Goal: Task Accomplishment & Management: Use online tool/utility

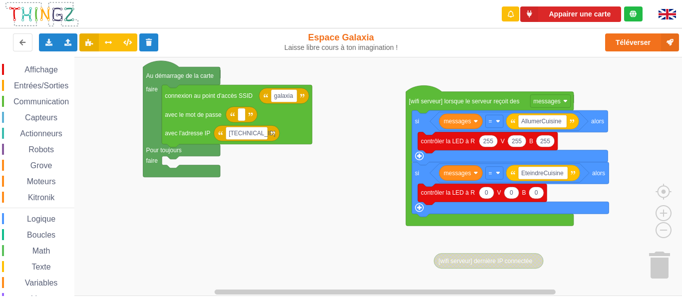
click at [378, 174] on div "Affichage Entrées/Sorties Communication Capteurs Actionneurs Robots Grove Moteu…" at bounding box center [344, 176] width 689 height 239
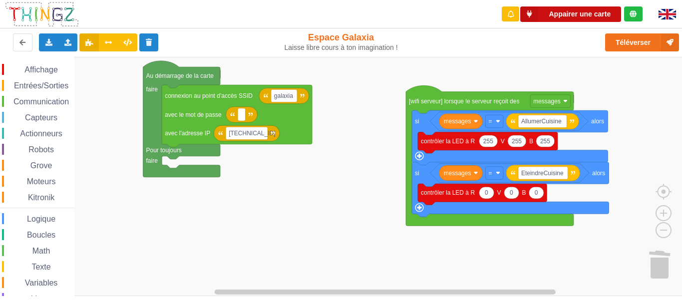
click at [562, 17] on button "Appairer une carte" at bounding box center [570, 13] width 101 height 15
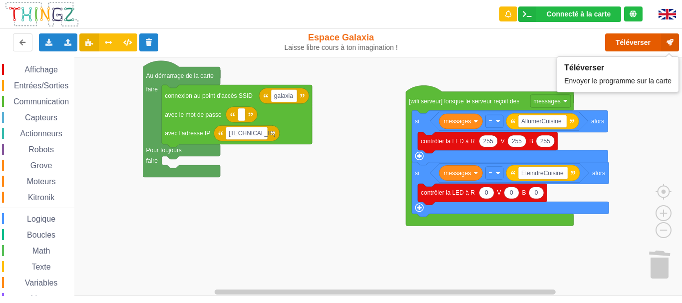
click at [627, 42] on button "Téléverser" at bounding box center [642, 42] width 74 height 18
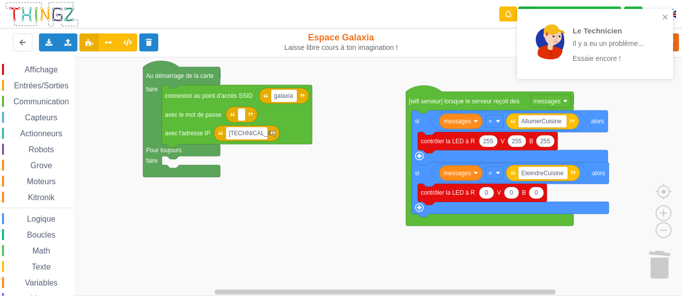
click at [669, 16] on div "Le Technicien Il y a eu un problème... Essaie encore !" at bounding box center [595, 44] width 156 height 70
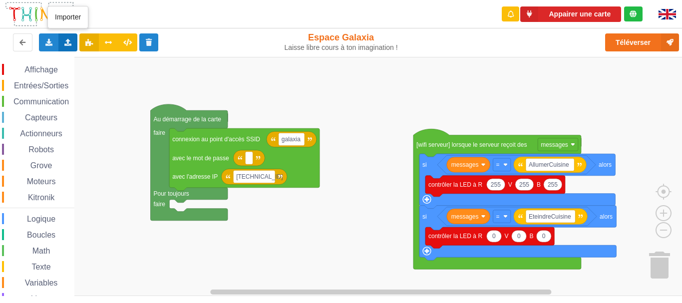
click at [64, 43] on icon at bounding box center [68, 42] width 8 height 6
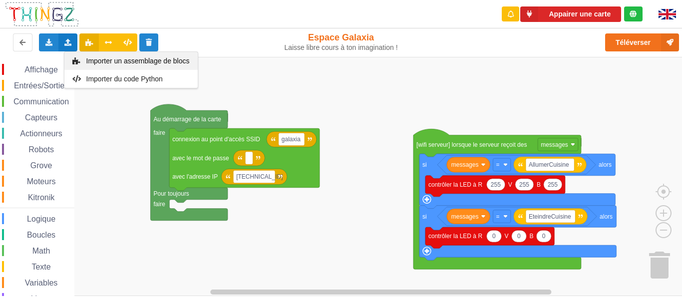
click at [87, 60] on span "Importer un assemblage de blocs" at bounding box center [137, 61] width 103 height 8
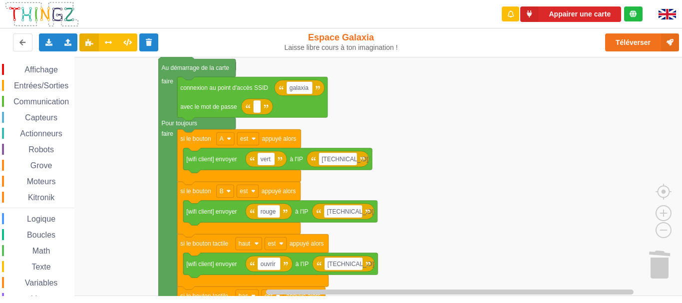
click at [468, 217] on div "Affichage Entrées/Sorties Communication Capteurs Actionneurs Robots Grove Moteu…" at bounding box center [344, 176] width 689 height 239
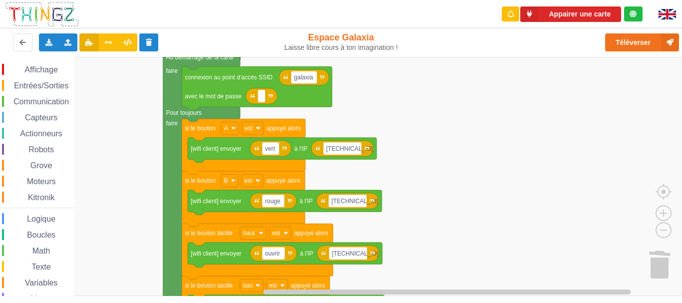
click at [495, 235] on rect "Espace de travail de Blocky" at bounding box center [344, 176] width 689 height 239
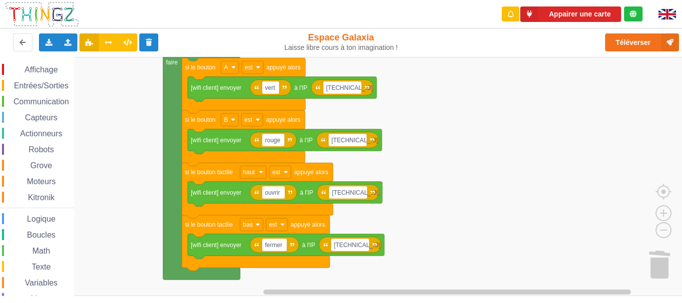
click at [440, 152] on div "Affichage Entrées/Sorties Communication Capteurs Actionneurs Robots Grove Moteu…" at bounding box center [344, 176] width 689 height 239
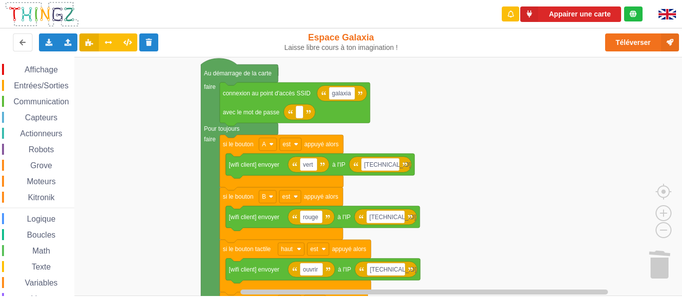
click at [461, 172] on div "Affichage Entrées/Sorties Communication Capteurs Actionneurs Robots Grove Moteu…" at bounding box center [344, 176] width 689 height 239
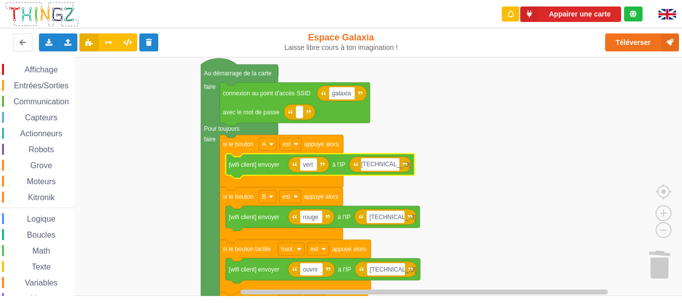
click at [439, 166] on rect "Espace de travail de Blocky" at bounding box center [344, 176] width 689 height 239
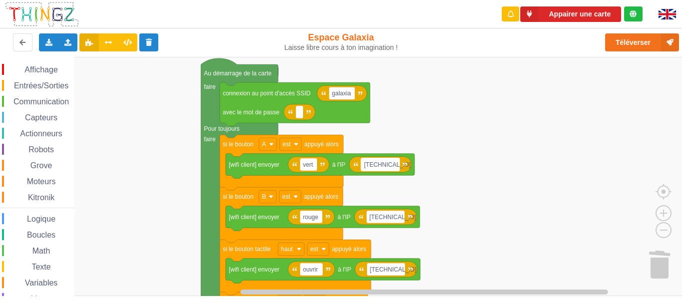
click at [398, 164] on rect "Espace de travail de Blocky" at bounding box center [380, 164] width 38 height 13
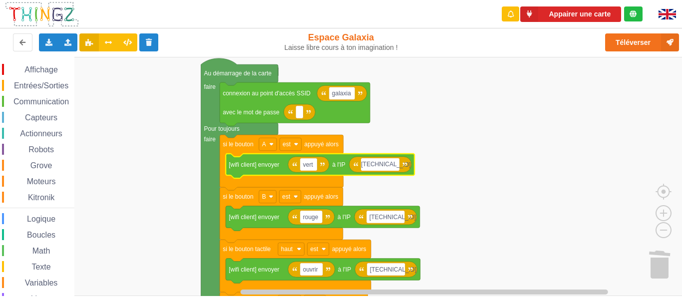
click at [395, 164] on input "[TECHNICAL_ID]" at bounding box center [380, 164] width 38 height 13
type input "[TECHNICAL_ID]"
click at [305, 166] on text "vert" at bounding box center [308, 164] width 10 height 7
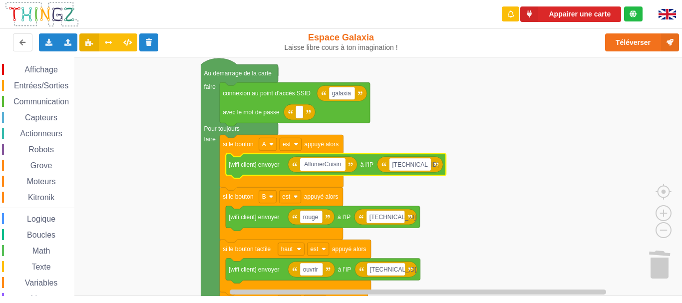
type input "AllumerCuisine"
click at [414, 168] on text "[TECHNICAL_ID]" at bounding box center [418, 164] width 46 height 7
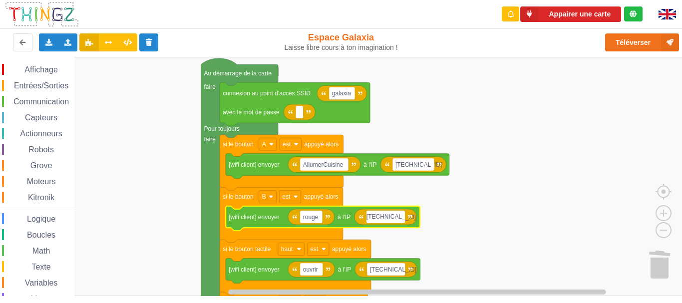
type input "[TECHNICAL_ID]"
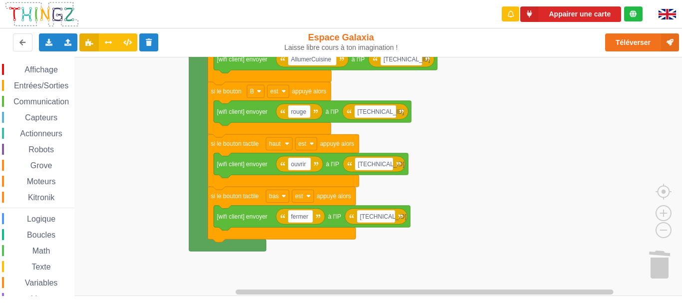
click at [446, 118] on div "Affichage Entrées/Sorties Communication Capteurs Actionneurs Robots Grove Moteu…" at bounding box center [344, 176] width 689 height 239
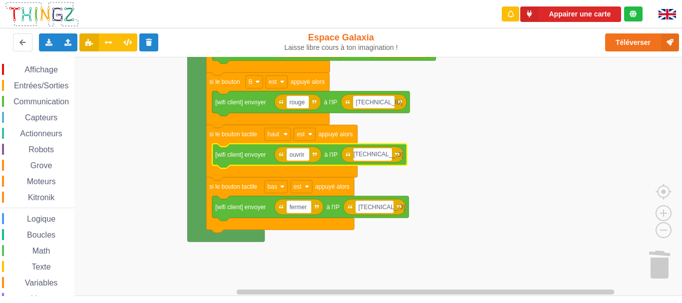
type input "[TECHNICAL_ID]"
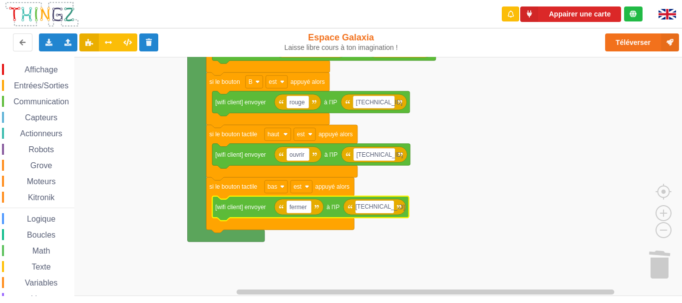
type input "[TECHNICAL_ID]"
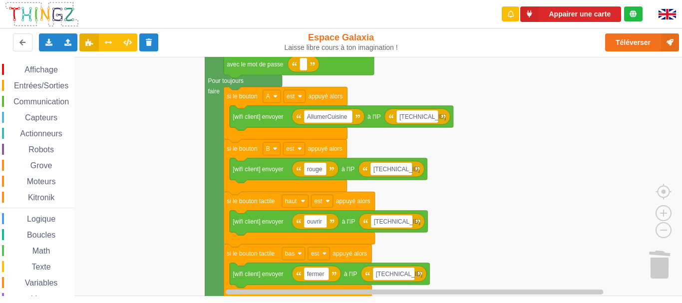
click at [446, 180] on div "Affichage Entrées/Sorties Communication Capteurs Actionneurs Robots Grove Moteu…" at bounding box center [344, 176] width 689 height 239
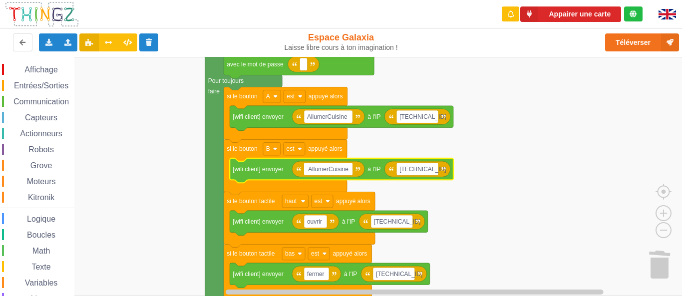
click at [317, 169] on input "AllumerCuisine" at bounding box center [328, 169] width 48 height 13
drag, startPoint x: 329, startPoint y: 169, endPoint x: 306, endPoint y: 168, distance: 23.0
click at [306, 168] on input "AllumerCuisine" at bounding box center [328, 169] width 48 height 13
type input "EteindreCuisine"
click at [463, 199] on rect "Espace de travail de Blocky" at bounding box center [344, 176] width 689 height 239
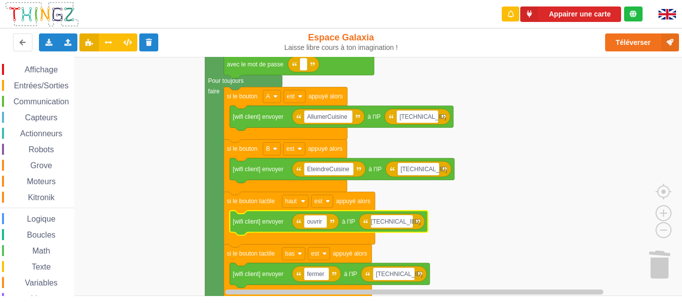
click at [409, 220] on input "[TECHNICAL_ID]" at bounding box center [392, 221] width 42 height 13
type input "[TECHNICAL_ID]"
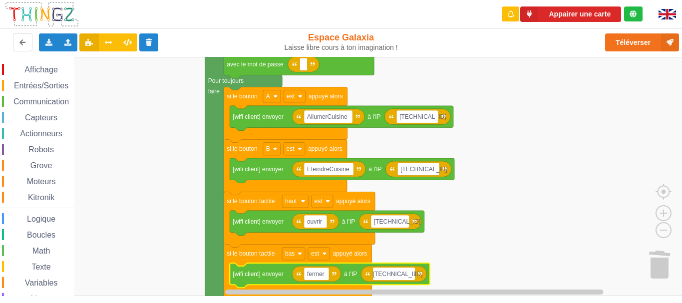
type input "[TECHNICAL_ID]"
click at [467, 235] on rect "Espace de travail de Blocky" at bounding box center [344, 176] width 689 height 239
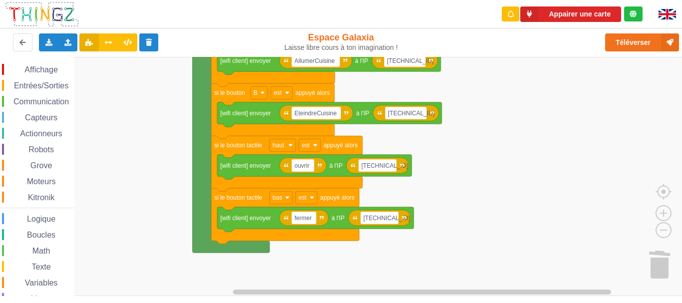
click at [438, 150] on rect "Espace de travail de Blocky" at bounding box center [344, 176] width 689 height 239
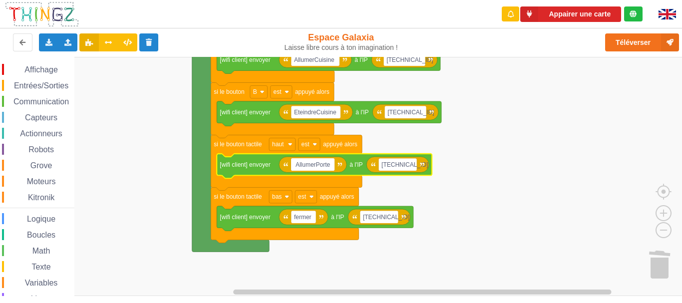
type input "AllumerPorte"
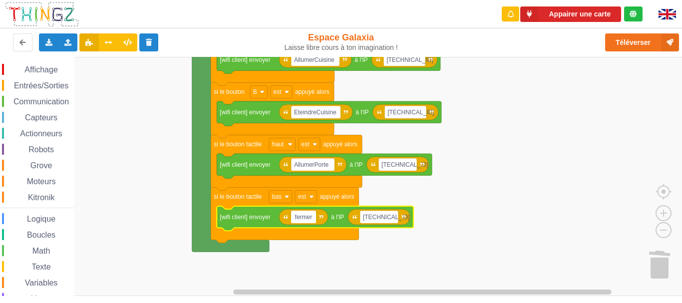
type input "EteindrePorte"
click at [466, 222] on rect "Espace de travail de Blocky" at bounding box center [344, 176] width 689 height 239
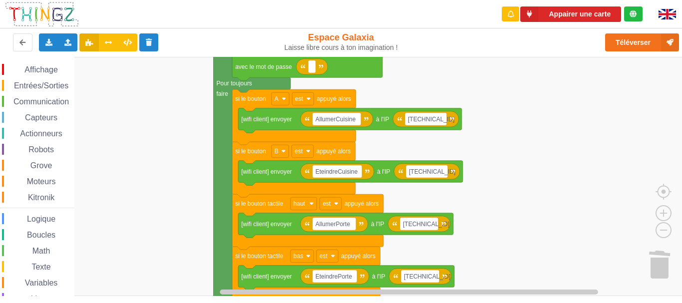
click at [489, 205] on rect "Espace de travail de Blocky" at bounding box center [344, 176] width 689 height 239
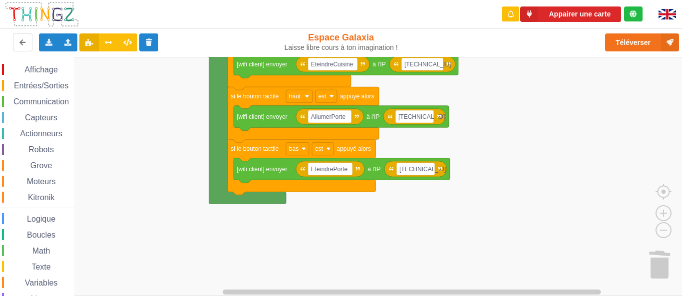
click at [493, 127] on rect "Espace de travail de Blocky" at bounding box center [344, 176] width 689 height 239
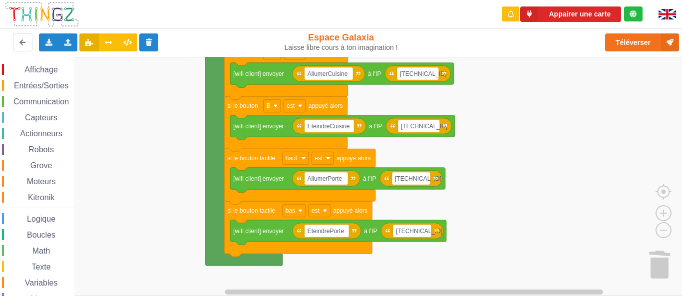
click at [516, 174] on rect "Espace de travail de Blocky" at bounding box center [344, 176] width 689 height 239
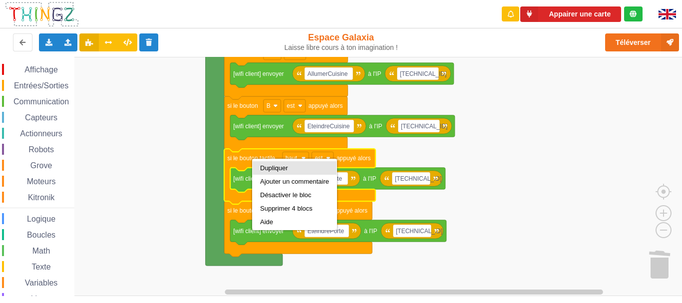
click at [281, 166] on div "Dupliquer" at bounding box center [294, 167] width 69 height 7
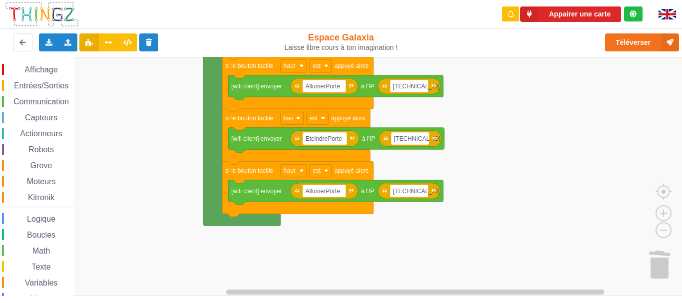
click at [475, 129] on rect "Espace de travail de Blocky" at bounding box center [344, 176] width 689 height 239
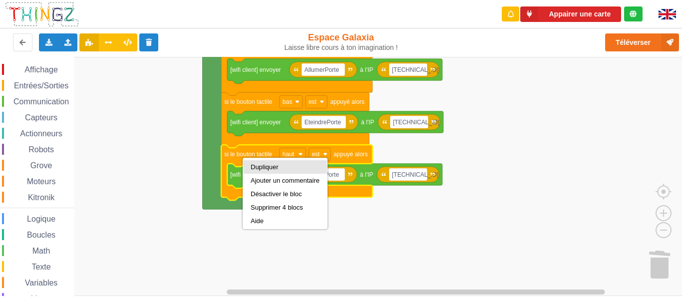
click at [259, 163] on div "Dupliquer" at bounding box center [285, 166] width 69 height 7
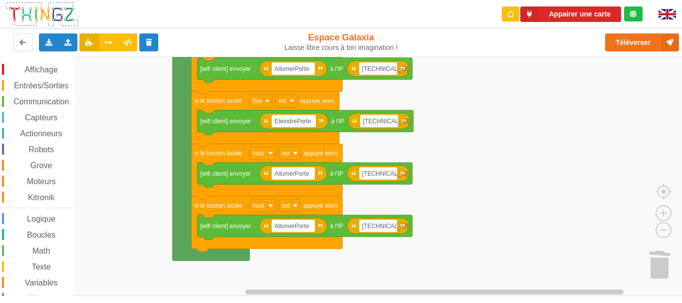
click at [453, 104] on rect "Espace de travail de Blocky" at bounding box center [344, 176] width 689 height 239
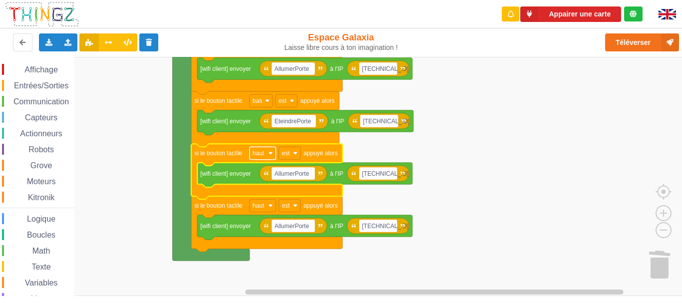
click at [268, 156] on rect "Espace de travail de Blocky" at bounding box center [263, 153] width 26 height 13
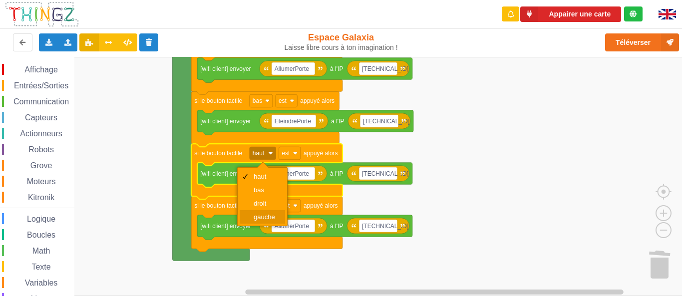
click at [269, 218] on div "gauche" at bounding box center [266, 216] width 24 height 7
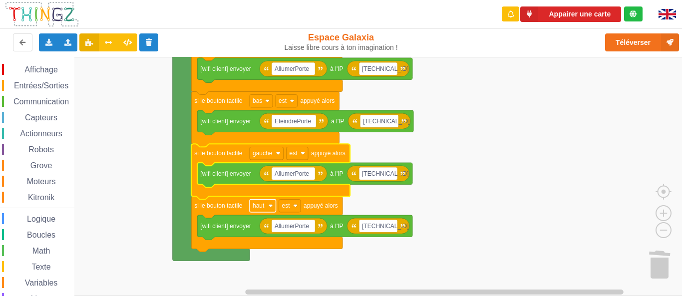
click at [268, 204] on rect "Espace de travail de Blocky" at bounding box center [263, 205] width 26 height 13
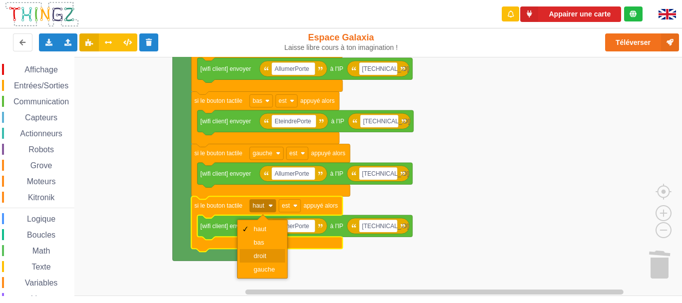
click at [268, 256] on div "droit" at bounding box center [266, 255] width 24 height 7
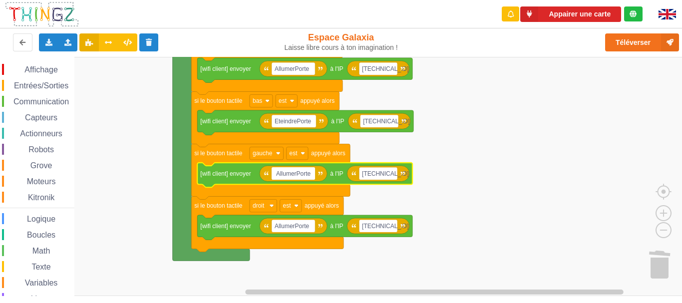
type input "OuvrirPorte"
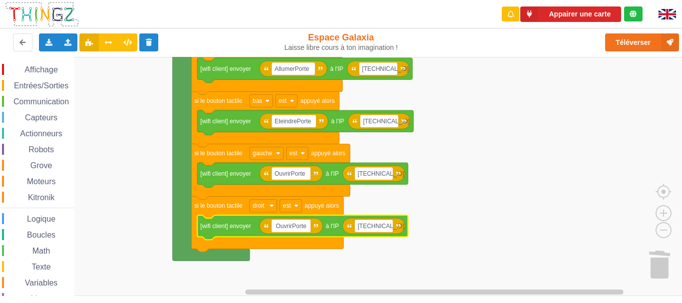
drag, startPoint x: 292, startPoint y: 227, endPoint x: 264, endPoint y: 228, distance: 28.5
click at [264, 228] on body "Appairer une carte Exporter l'assemblage de blocs Exporter l'assemblage de bloc…" at bounding box center [341, 151] width 682 height 303
type input "FermerPorte"
click at [550, 14] on button "Appairer une carte" at bounding box center [570, 13] width 101 height 15
click at [567, 14] on button "Appairer une carte" at bounding box center [570, 13] width 101 height 15
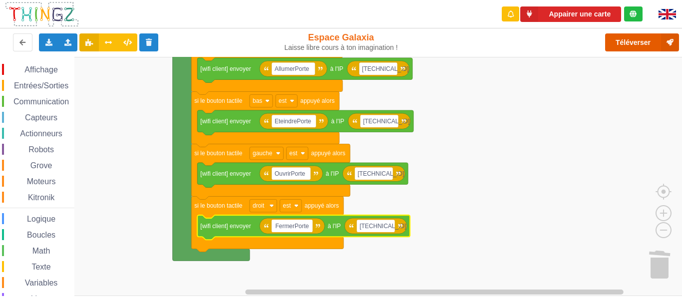
click at [644, 40] on button "Téléverser" at bounding box center [642, 42] width 74 height 18
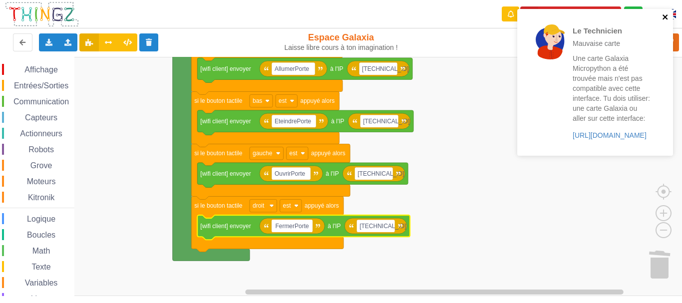
click at [668, 15] on icon "close" at bounding box center [665, 17] width 7 height 8
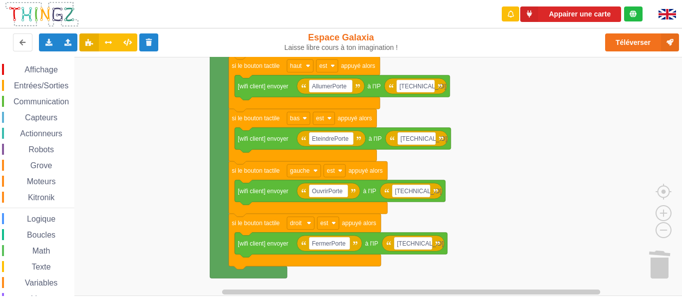
click at [513, 129] on rect "Espace de travail de Blocky" at bounding box center [344, 176] width 689 height 239
click at [571, 14] on button "Appairer une carte" at bounding box center [570, 13] width 101 height 15
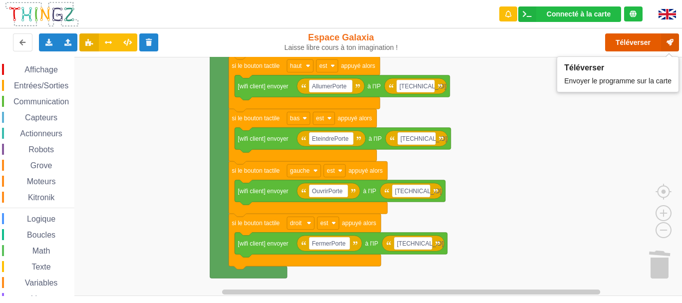
click at [634, 45] on button "Téléverser" at bounding box center [642, 42] width 74 height 18
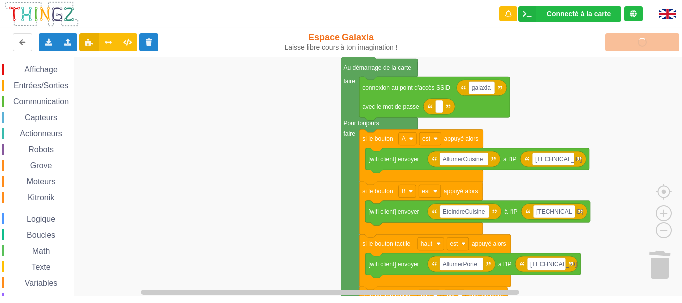
click at [286, 296] on div "Connecté à la carte Réglages Ouvrir le moniteur automatiquement Connexion autom…" at bounding box center [341, 151] width 682 height 303
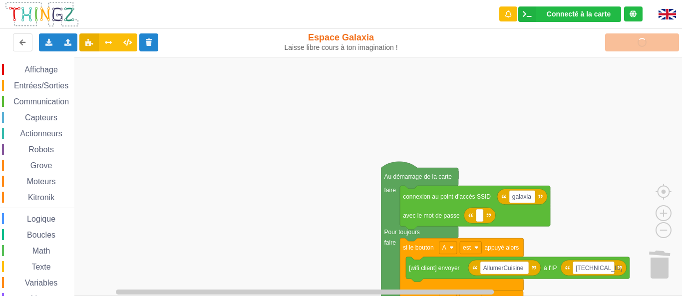
click at [294, 279] on rect "Espace de travail de Blocky" at bounding box center [344, 176] width 689 height 239
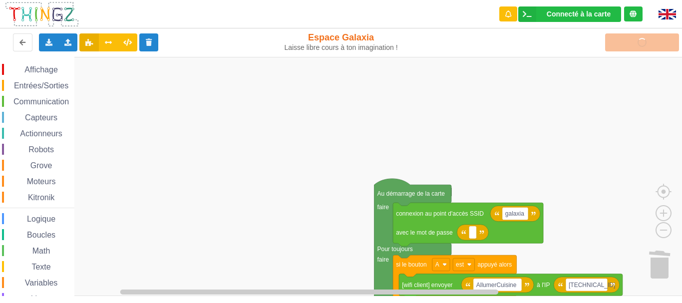
click at [192, 149] on rect "Espace de travail de Blocky" at bounding box center [344, 176] width 689 height 239
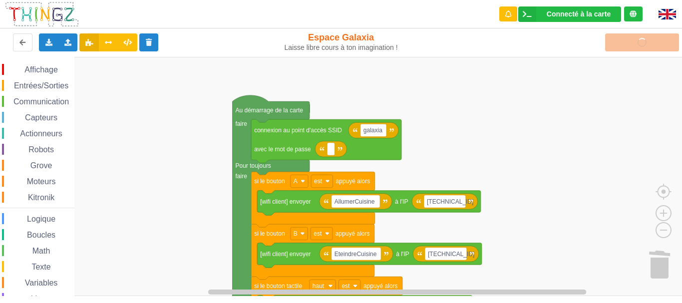
click at [446, 90] on div "Affichage Entrées/Sorties Communication Capteurs Actionneurs Robots Grove Moteu…" at bounding box center [344, 176] width 689 height 239
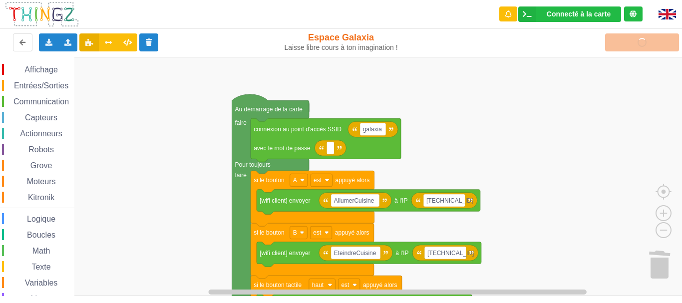
click at [46, 101] on span "Communication" at bounding box center [41, 101] width 58 height 8
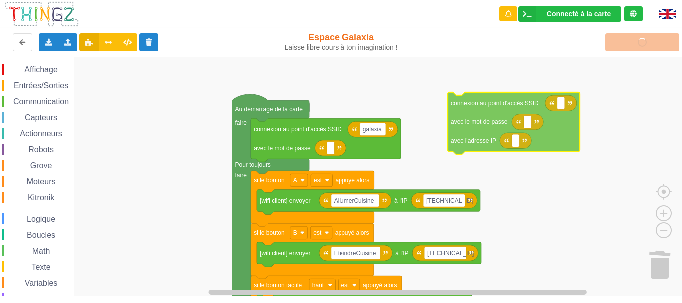
click at [461, 112] on div "Affichage Entrées/Sorties Communication Capteurs Actionneurs Robots Grove Moteu…" at bounding box center [344, 176] width 689 height 239
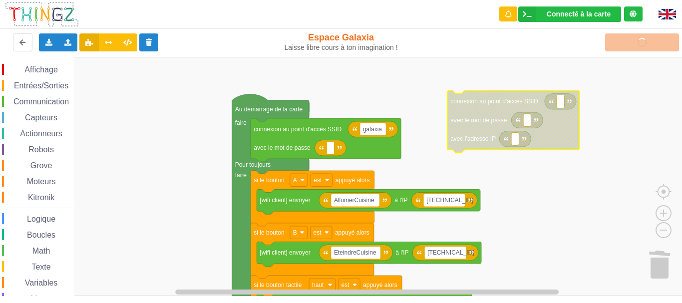
type input "galaxia"
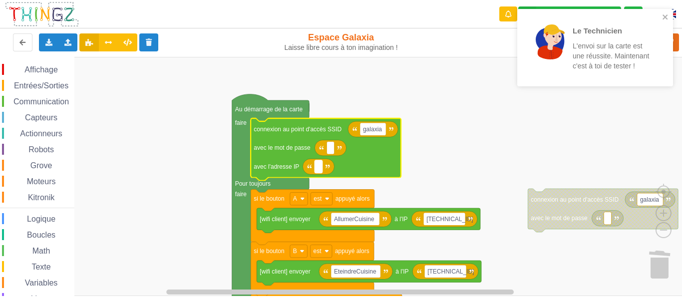
click at [322, 165] on rect "Espace de travail de Blocky" at bounding box center [317, 166] width 7 height 13
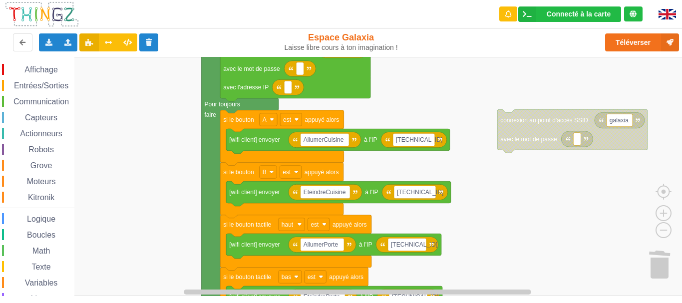
click at [474, 79] on div "Affichage Entrées/Sorties Communication Capteurs Actionneurs Robots Grove Moteu…" at bounding box center [344, 176] width 689 height 239
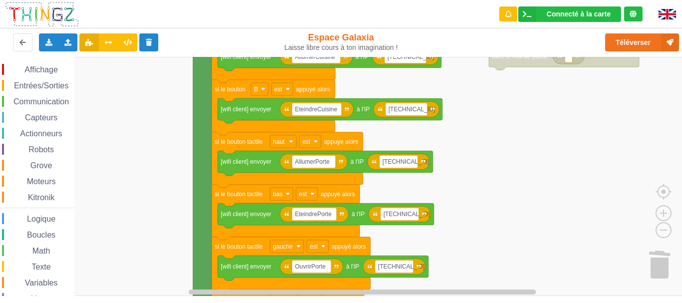
click at [499, 133] on rect "Espace de travail de Blocky" at bounding box center [344, 176] width 689 height 239
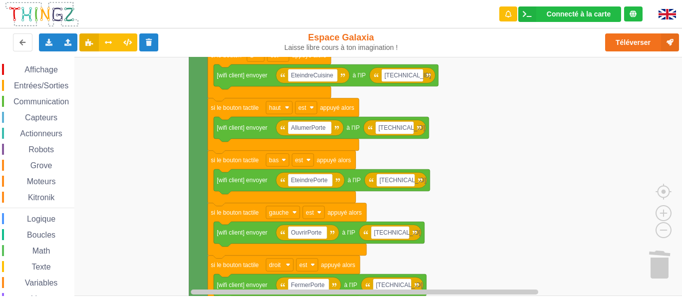
click at [511, 136] on rect "Espace de travail de Blocky" at bounding box center [344, 176] width 689 height 239
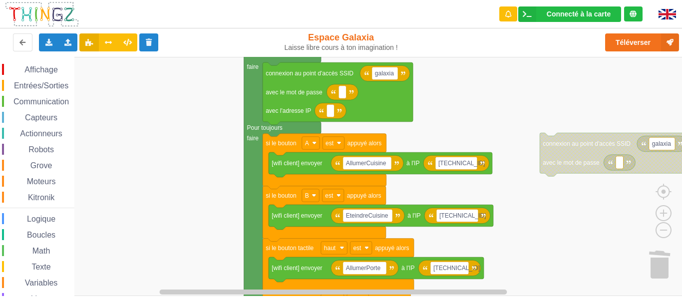
click at [572, 253] on rect "Espace de travail de Blocky" at bounding box center [344, 176] width 689 height 239
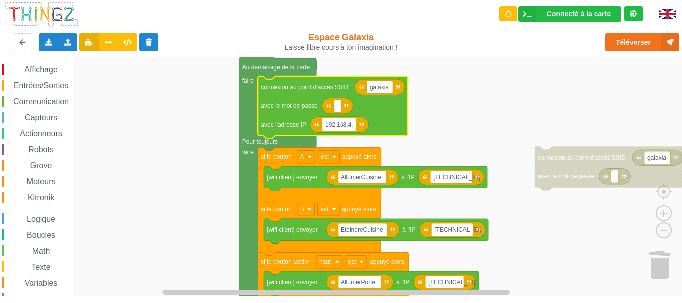
type input "[TECHNICAL_ID]"
click at [453, 131] on rect "Espace de travail de Blocky" at bounding box center [344, 176] width 689 height 239
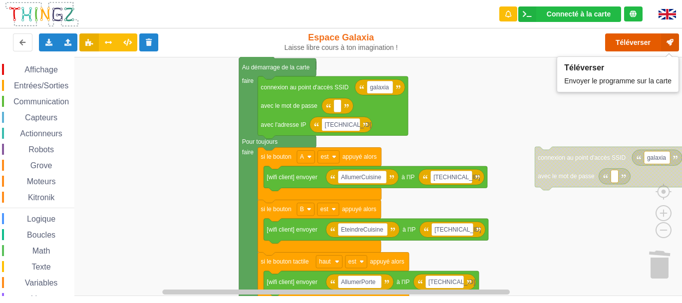
click at [631, 40] on button "Téléverser" at bounding box center [642, 42] width 74 height 18
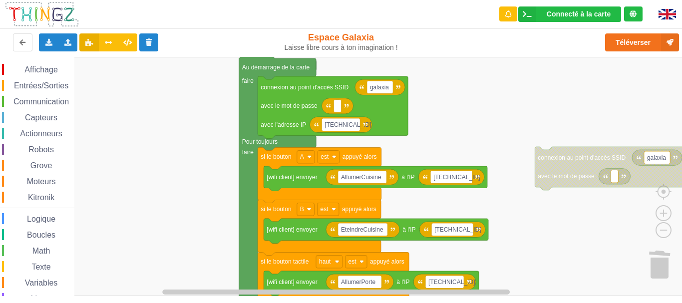
click at [48, 101] on span "Communication" at bounding box center [41, 101] width 58 height 8
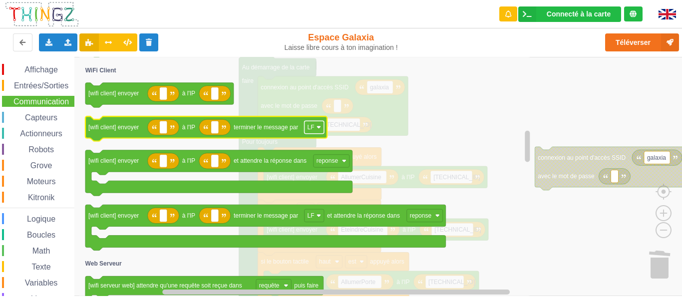
click at [316, 128] on rect "Espace de travail de Blocky" at bounding box center [313, 127] width 19 height 13
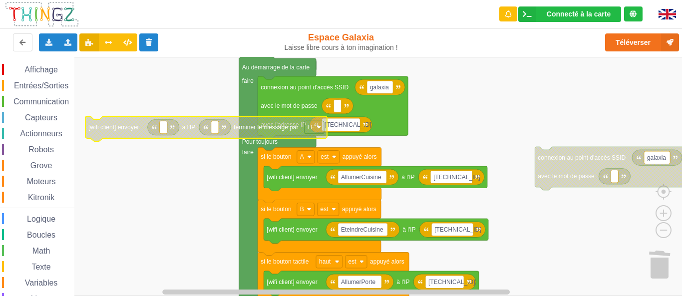
click at [317, 128] on image "Espace de travail de Blocky" at bounding box center [318, 127] width 4 height 4
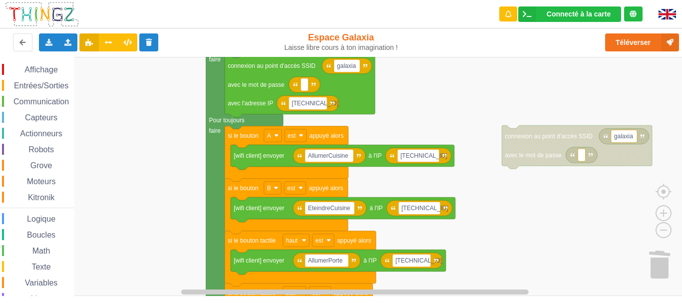
click at [157, 149] on div "Affichage Entrées/Sorties Communication Capteurs Actionneurs Robots Grove Moteu…" at bounding box center [344, 176] width 689 height 239
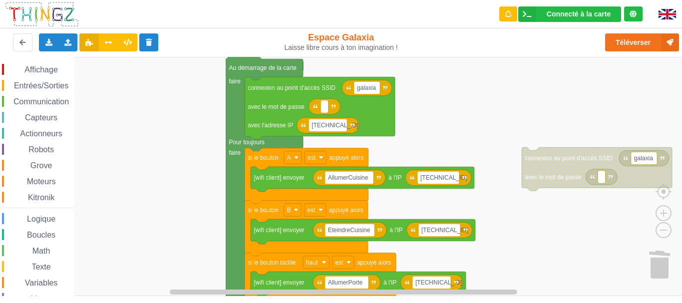
click at [443, 114] on div "Affichage Entrées/Sorties Communication Capteurs Actionneurs Robots Grove Moteu…" at bounding box center [344, 176] width 689 height 239
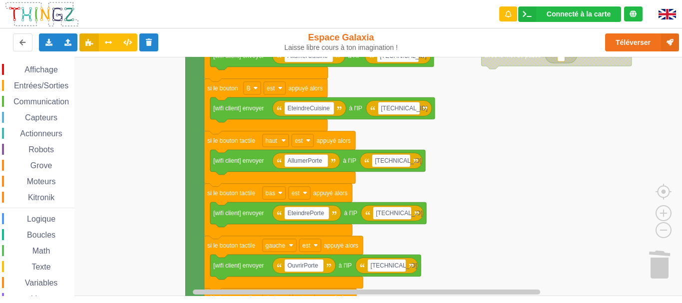
click at [515, 112] on div "Affichage Entrées/Sorties Communication Capteurs Actionneurs Robots Grove Moteu…" at bounding box center [344, 176] width 689 height 239
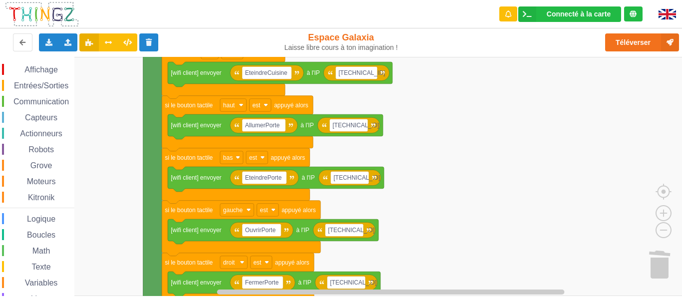
click at [432, 123] on rect "Espace de travail de Blocky" at bounding box center [344, 176] width 689 height 239
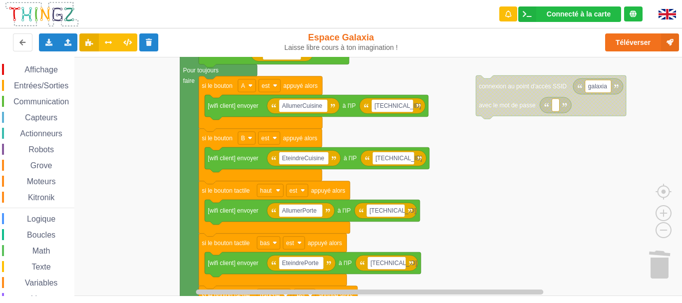
click at [479, 247] on rect "Espace de travail de Blocky" at bounding box center [344, 176] width 689 height 239
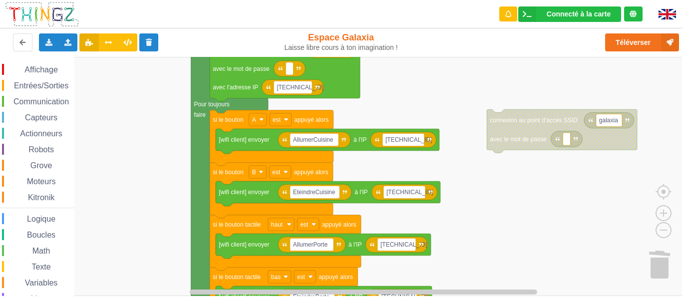
click at [489, 222] on rect "Espace de travail de Blocky" at bounding box center [344, 176] width 689 height 239
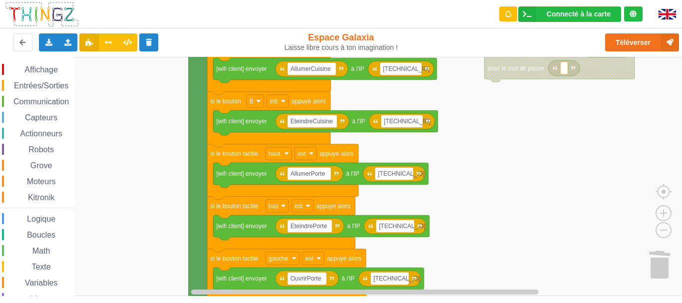
click at [147, 138] on rect "Espace de travail de Blocky" at bounding box center [344, 176] width 689 height 239
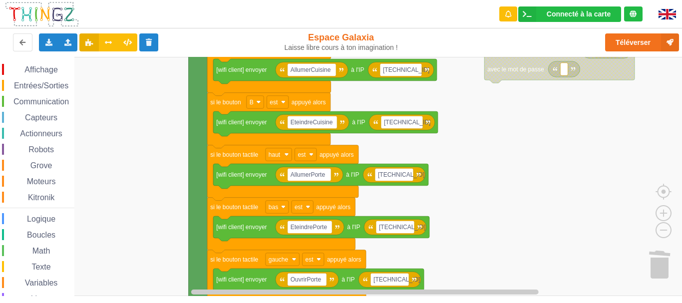
click at [56, 104] on span "Communication" at bounding box center [41, 101] width 58 height 8
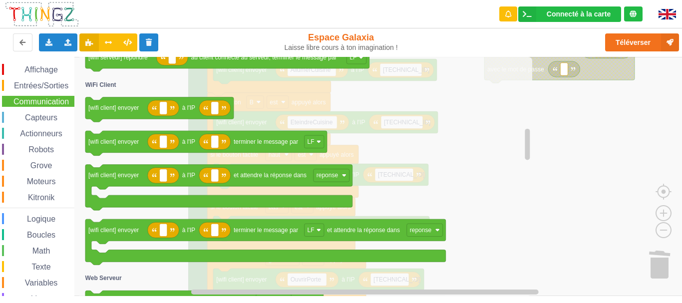
click at [382, 161] on icon "Espace de travail de Blocky" at bounding box center [305, 176] width 453 height 239
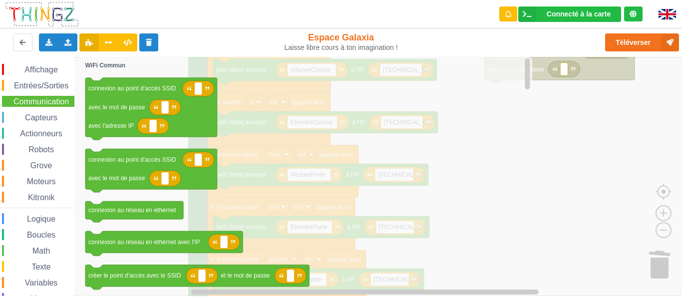
click at [52, 266] on span "Texte" at bounding box center [41, 267] width 22 height 8
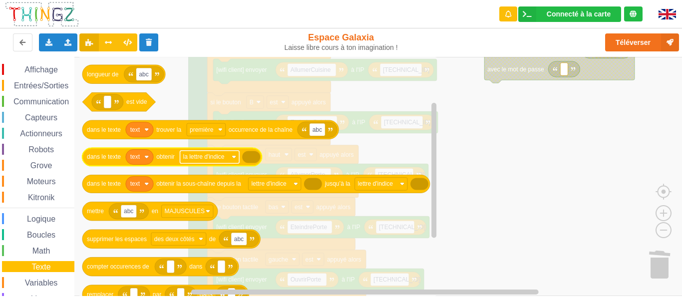
click at [225, 156] on text "la lettre d'indice" at bounding box center [203, 156] width 41 height 7
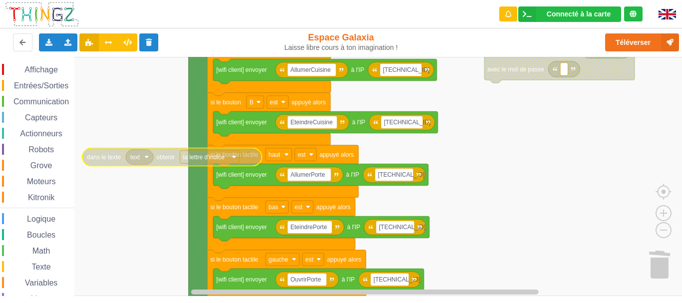
click at [229, 156] on rect "Espace de travail de Blocky" at bounding box center [209, 157] width 59 height 13
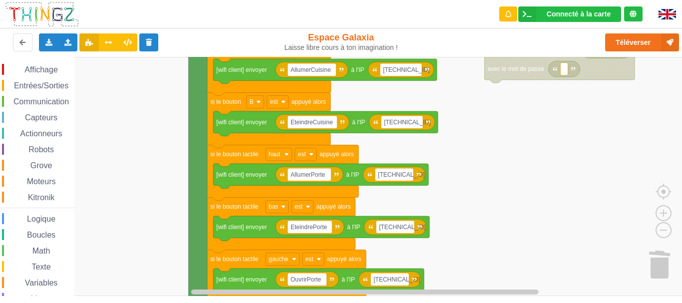
click at [60, 103] on span "Communication" at bounding box center [41, 101] width 58 height 8
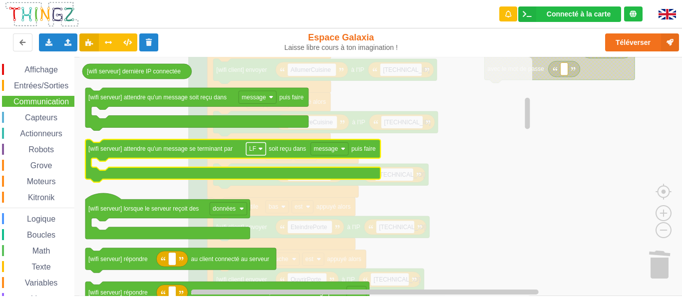
click at [262, 149] on image "Espace de travail de Blocky" at bounding box center [260, 149] width 4 height 4
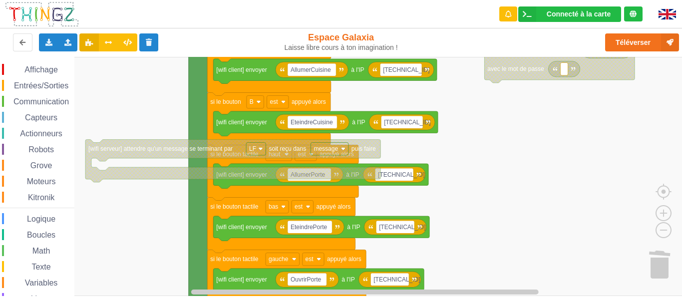
click at [262, 149] on image "Espace de travail de Blocky" at bounding box center [260, 149] width 4 height 4
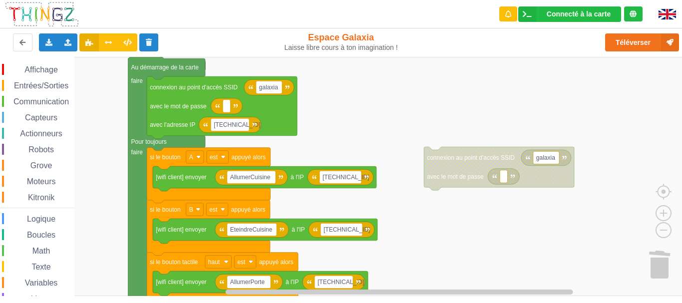
click at [424, 281] on rect "Espace de travail de Blocky" at bounding box center [344, 176] width 689 height 239
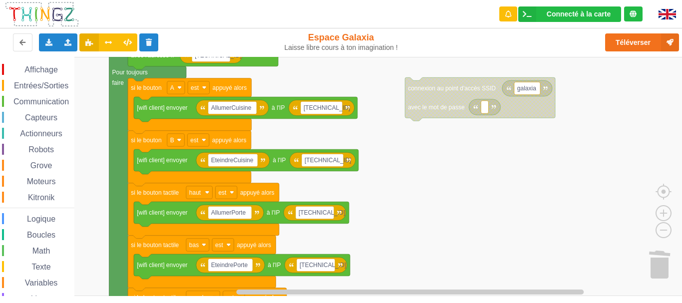
click at [418, 160] on div "Affichage Entrées/Sorties Communication Capteurs Actionneurs Robots Grove Moteu…" at bounding box center [344, 176] width 689 height 239
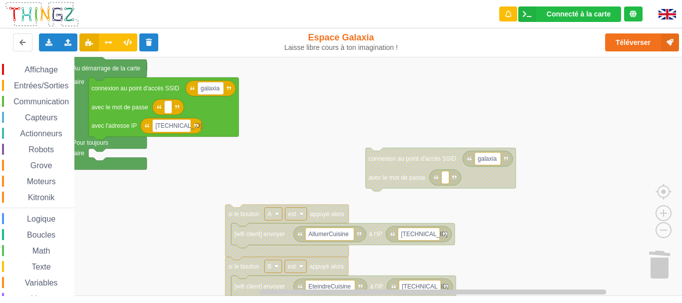
click at [232, 176] on div "Affichage Entrées/Sorties Communication Capteurs Actionneurs Robots Grove Moteu…" at bounding box center [344, 176] width 689 height 239
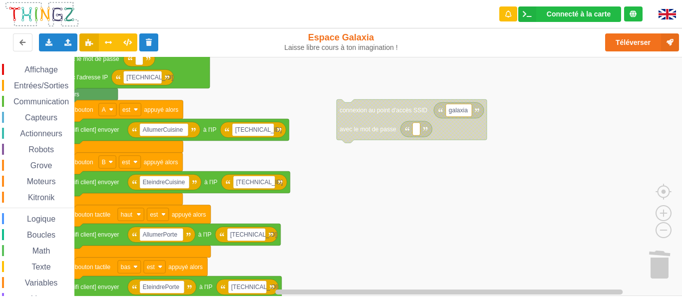
click at [324, 170] on div "Affichage Entrées/Sorties Communication Capteurs Actionneurs Robots Grove Moteu…" at bounding box center [344, 176] width 689 height 239
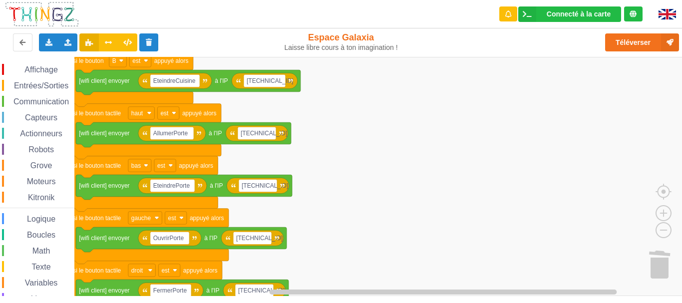
click at [359, 115] on rect "Espace de travail de Blocky" at bounding box center [344, 176] width 689 height 239
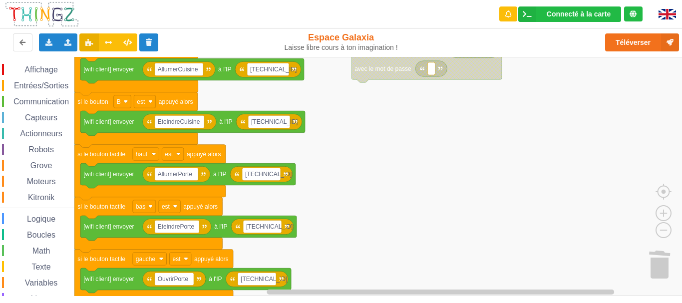
click at [365, 266] on rect "Espace de travail de Blocky" at bounding box center [344, 176] width 689 height 239
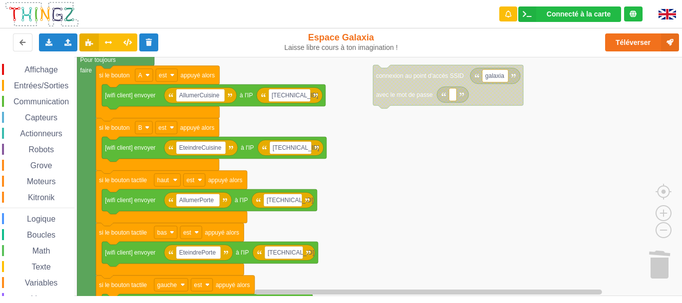
click at [360, 189] on rect "Espace de travail de Blocky" at bounding box center [344, 176] width 689 height 239
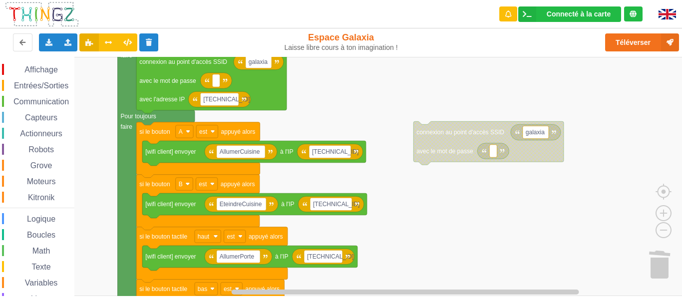
click at [420, 243] on rect "Espace de travail de Blocky" at bounding box center [344, 176] width 689 height 239
click at [44, 43] on div "Exporter l'assemblage de blocs Exporter l'assemblage de blocs au format Python" at bounding box center [48, 42] width 19 height 18
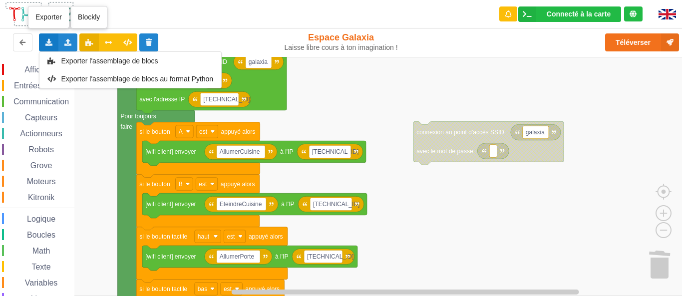
click at [98, 59] on span "Exporter l'assemblage de blocs" at bounding box center [109, 61] width 97 height 8
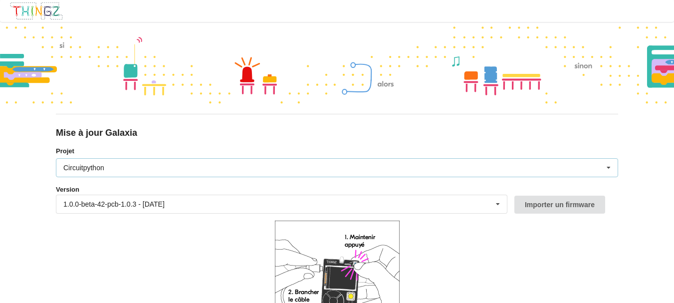
click at [212, 169] on div "Circuitpython Micropython Circuitpython" at bounding box center [337, 167] width 562 height 19
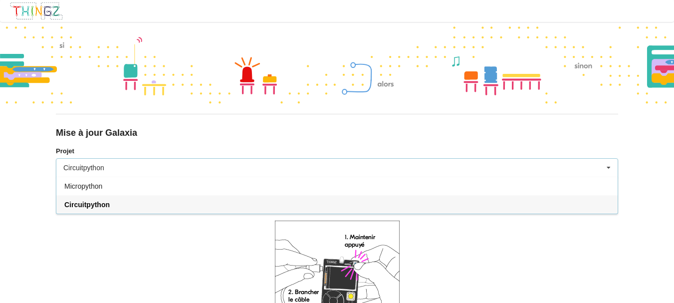
click at [213, 169] on div "Circuitpython Micropython Circuitpython" at bounding box center [337, 167] width 562 height 19
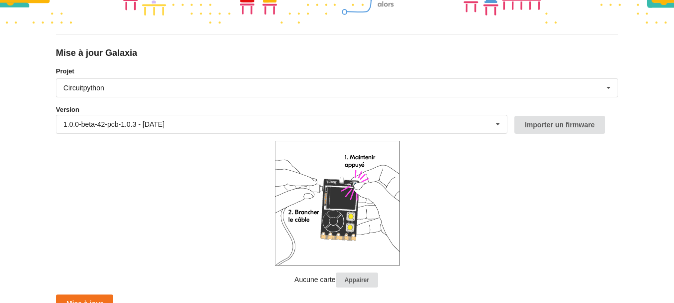
scroll to position [89, 0]
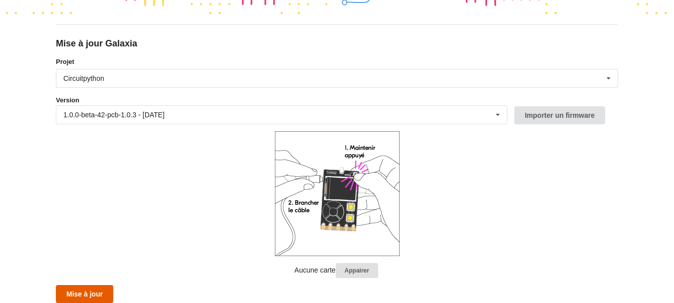
click at [68, 291] on button "Mise à jour" at bounding box center [84, 294] width 57 height 18
